Goal: Task Accomplishment & Management: Manage account settings

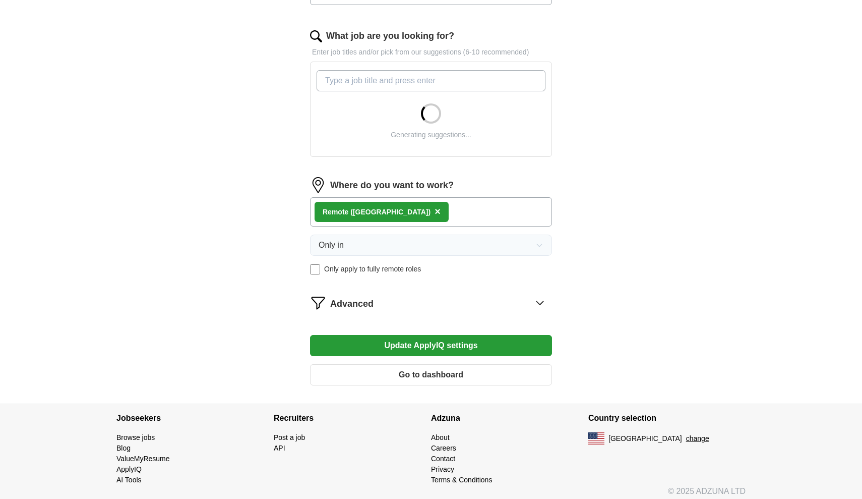
scroll to position [307, 0]
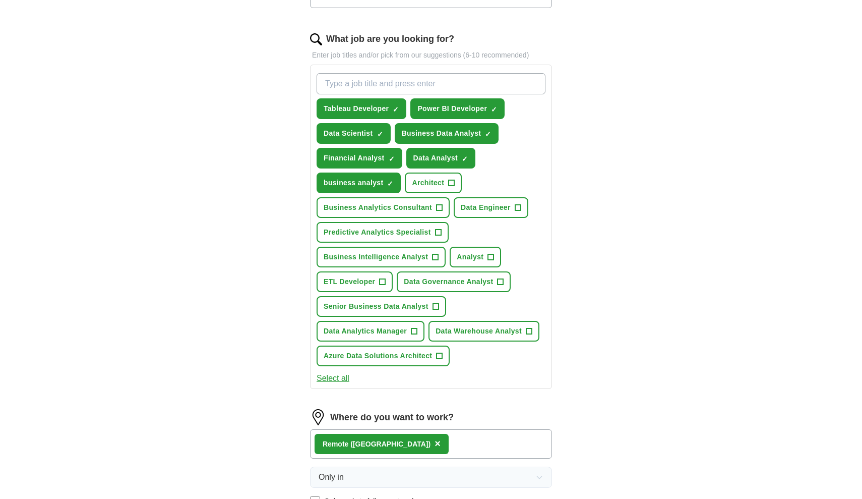
click at [441, 205] on span "+" at bounding box center [440, 208] width 6 height 8
click at [488, 255] on span "+" at bounding box center [491, 257] width 6 height 8
click at [503, 281] on span "+" at bounding box center [501, 282] width 6 height 8
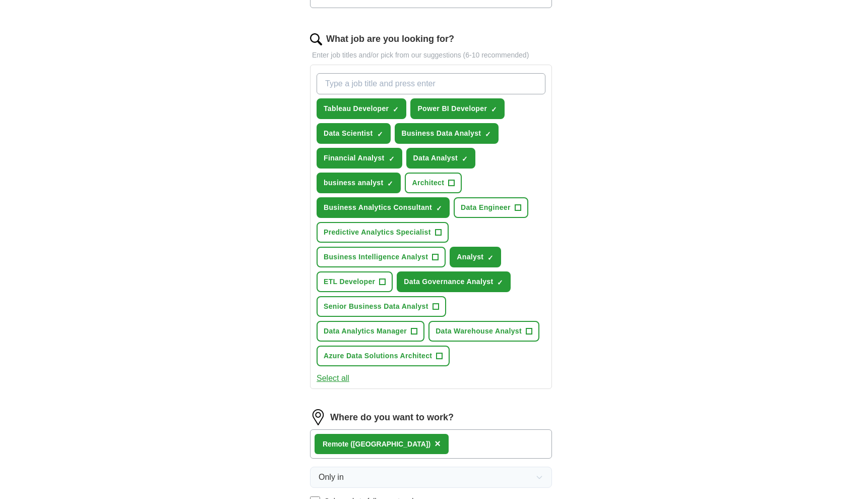
click at [414, 331] on span "+" at bounding box center [415, 331] width 6 height 8
type input "risk analyst"
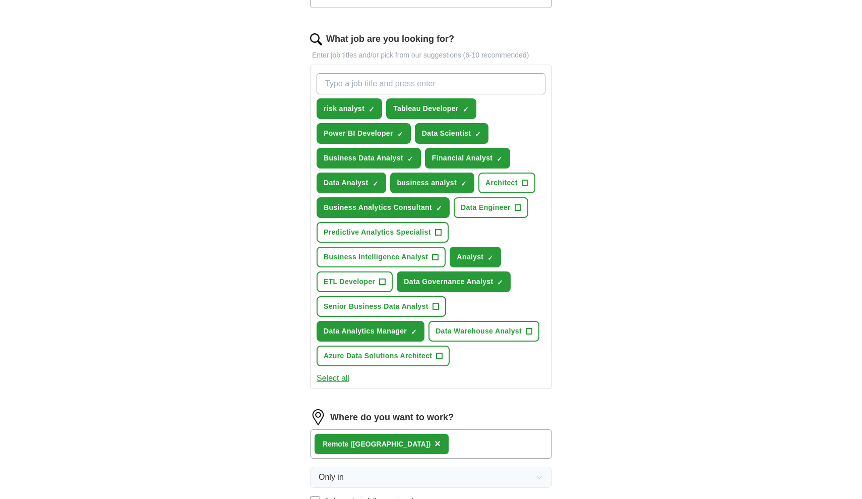
click at [435, 257] on span "+" at bounding box center [436, 257] width 6 height 8
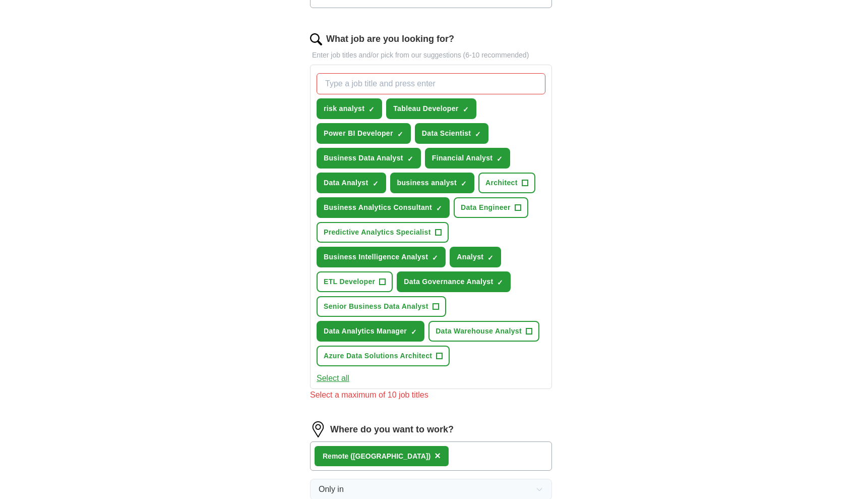
click at [0, 0] on span "×" at bounding box center [0, 0] width 0 height 0
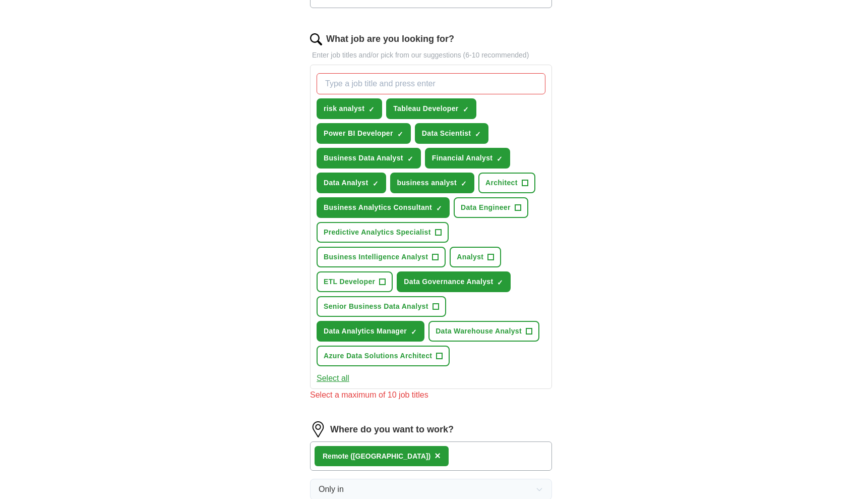
click at [435, 258] on span "+" at bounding box center [436, 257] width 6 height 8
click at [0, 0] on span "×" at bounding box center [0, 0] width 0 height 0
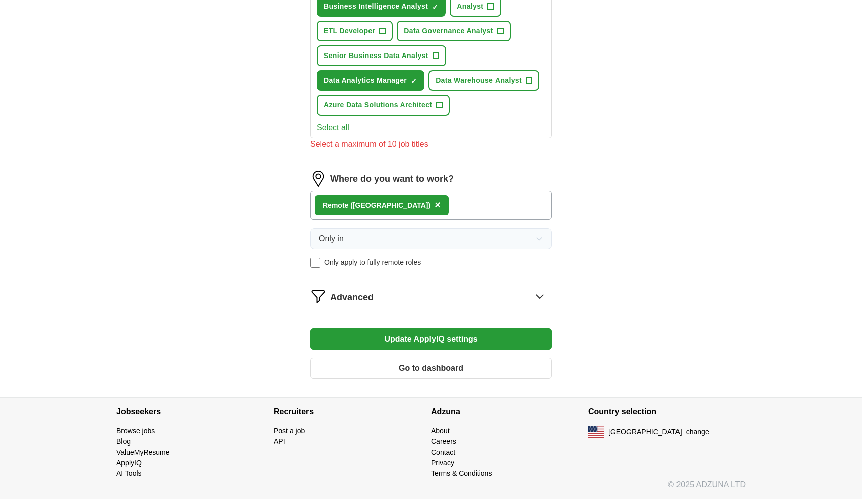
scroll to position [557, 0]
click at [436, 339] on button "Update ApplyIQ settings" at bounding box center [431, 338] width 242 height 21
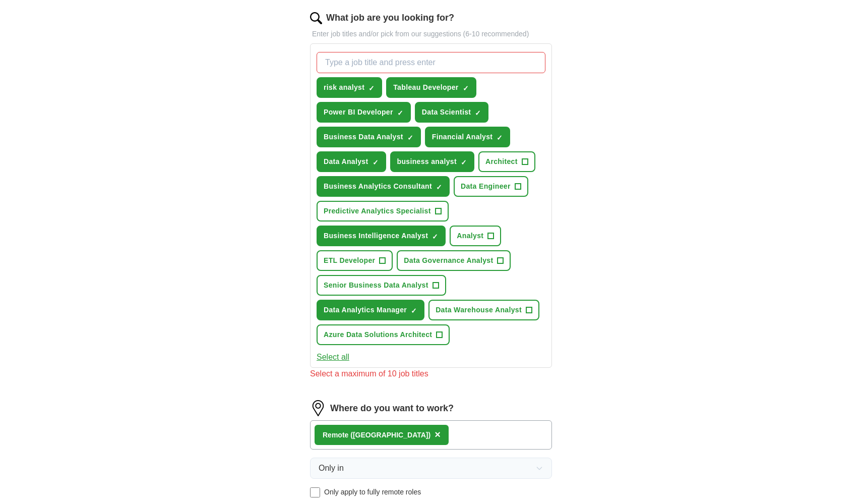
scroll to position [327, 0]
click at [0, 0] on span "×" at bounding box center [0, 0] width 0 height 0
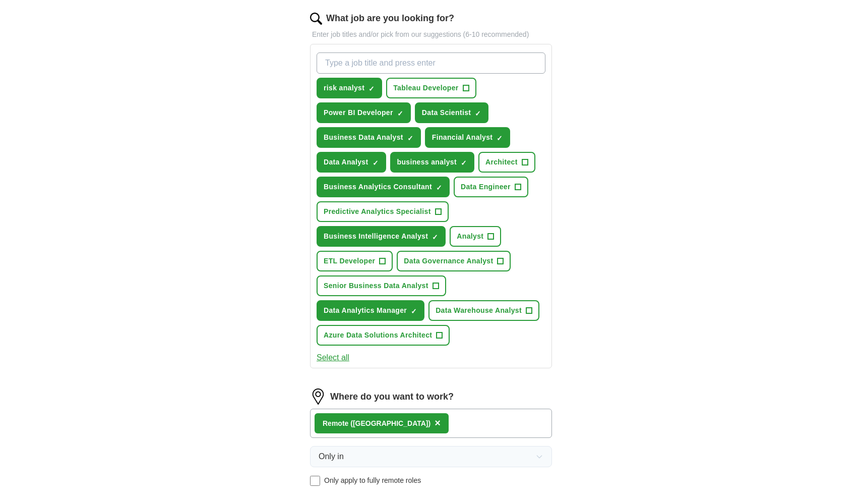
click at [0, 0] on span "×" at bounding box center [0, 0] width 0 height 0
click at [502, 265] on span "+" at bounding box center [501, 261] width 6 height 8
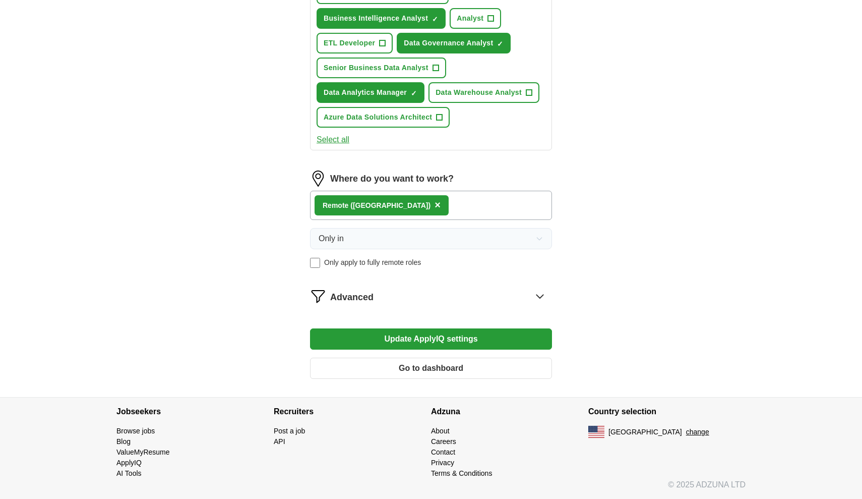
scroll to position [545, 0]
click at [447, 335] on button "Update ApplyIQ settings" at bounding box center [431, 338] width 242 height 21
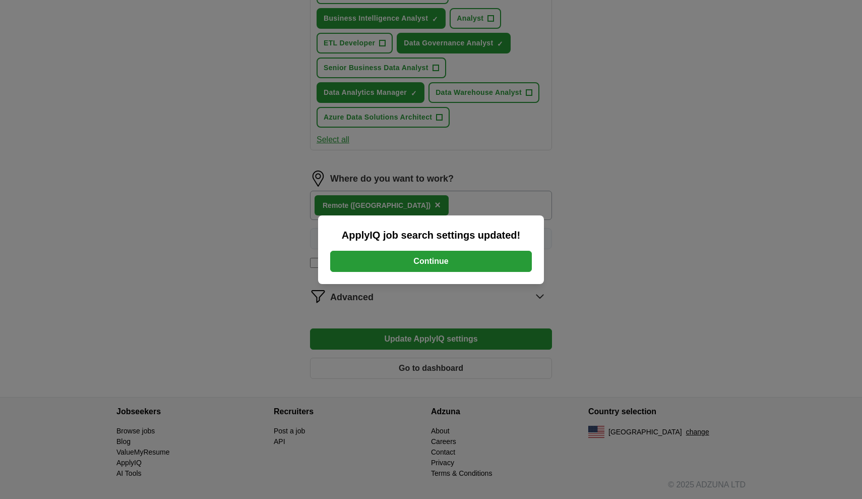
click at [451, 254] on button "Continue" at bounding box center [431, 261] width 202 height 21
